Goal: Task Accomplishment & Management: Manage account settings

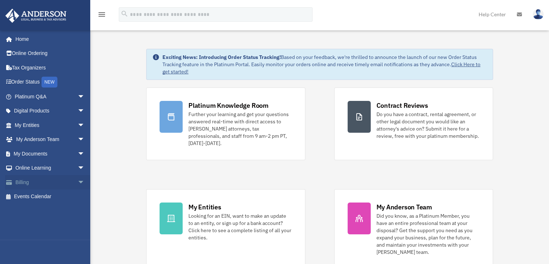
click at [45, 182] on link "Billing arrow_drop_down" at bounding box center [50, 182] width 91 height 14
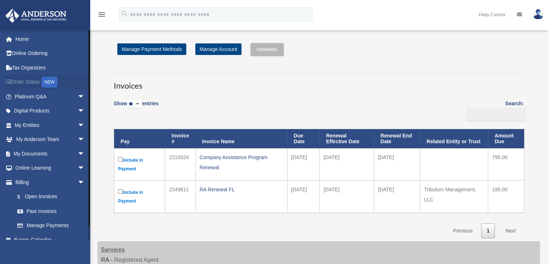
click at [34, 81] on link "Order Status NEW" at bounding box center [50, 82] width 91 height 15
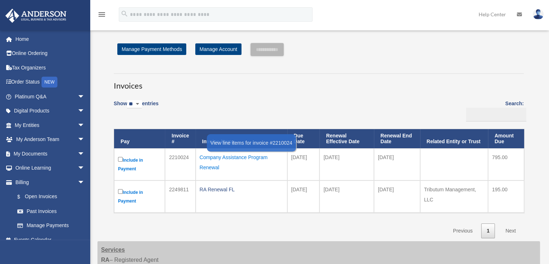
click at [214, 158] on div "Company Assistance Program Renewal" at bounding box center [242, 162] width 84 height 20
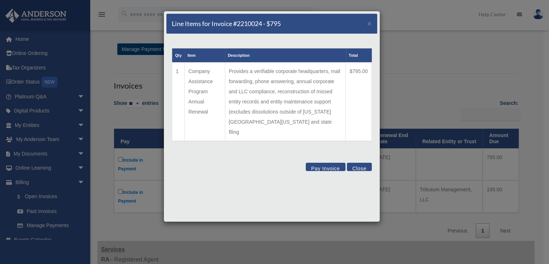
click at [353, 162] on button "Close" at bounding box center [359, 166] width 25 height 8
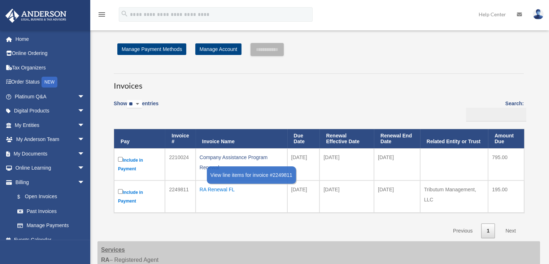
click at [225, 190] on div "RA Renewal FL" at bounding box center [242, 189] width 84 height 10
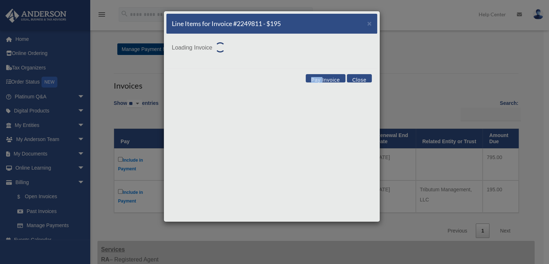
click at [225, 190] on div "Line Items for Invoice #2249811 - $195 × Loading Invoice Pay Invoice Close" at bounding box center [272, 116] width 217 height 211
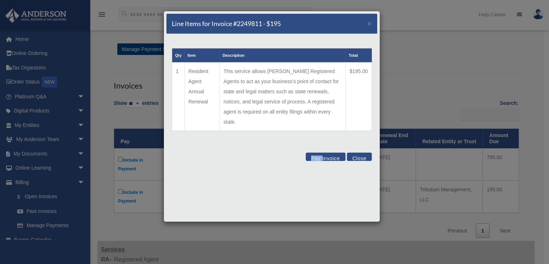
click at [352, 152] on button "Close" at bounding box center [359, 156] width 25 height 8
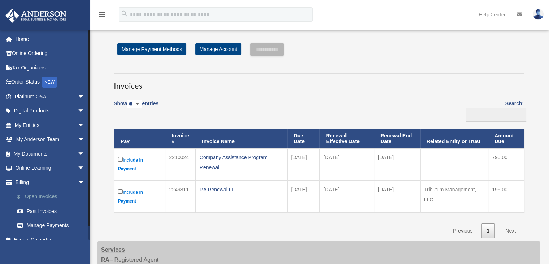
click at [43, 195] on link "$ Open Invoices" at bounding box center [53, 196] width 86 height 15
click at [53, 154] on link "My Documents arrow_drop_down" at bounding box center [50, 153] width 91 height 14
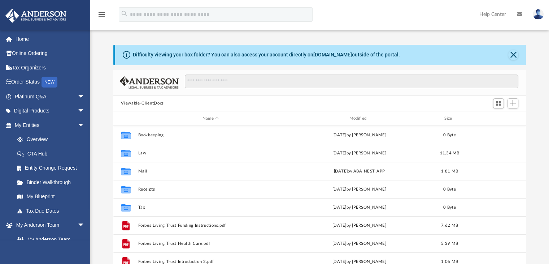
click at [541, 13] on img at bounding box center [538, 14] width 11 height 10
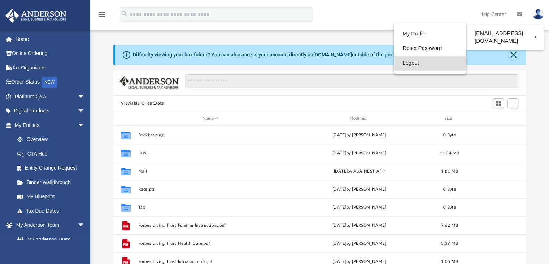
click at [422, 62] on link "Logout" at bounding box center [430, 63] width 72 height 15
